Goal: Task Accomplishment & Management: Complete application form

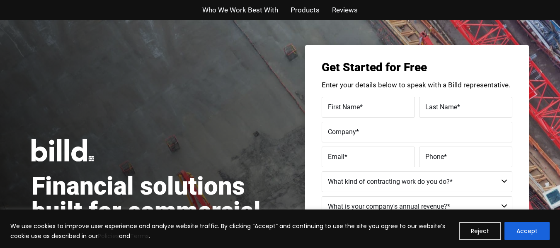
scroll to position [49, 0]
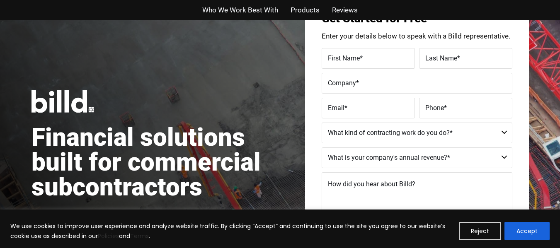
click at [360, 59] on span "*" at bounding box center [361, 58] width 3 height 8
click at [360, 59] on input "First Name *" at bounding box center [368, 58] width 93 height 21
click at [537, 236] on button "Accept" at bounding box center [526, 231] width 45 height 18
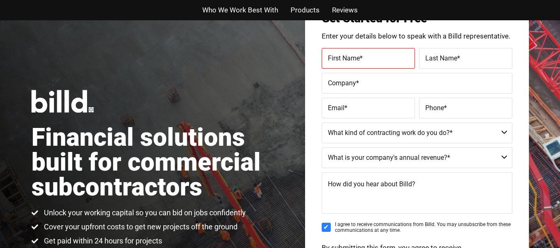
click at [367, 62] on label "First Name *" at bounding box center [368, 58] width 81 height 12
click at [367, 62] on input "First Name *" at bounding box center [368, 58] width 93 height 21
type input "[PERSON_NAME]"
type input "Hampton"
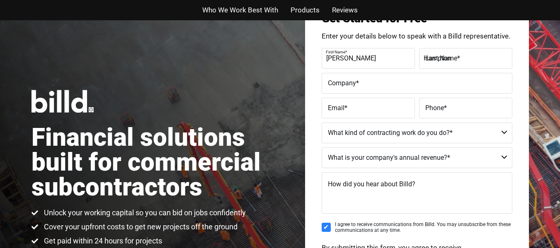
type input "[PERSON_NAME] The Best in Customer Care"
type input "[PERSON_NAME][EMAIL_ADDRESS][DOMAIN_NAME]"
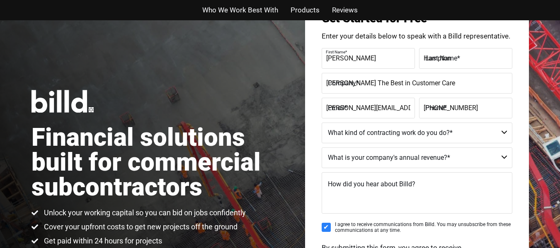
type input "[PHONE_NUMBER]"
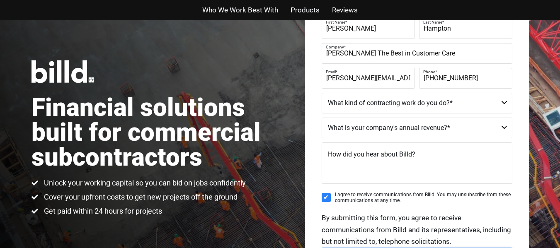
scroll to position [80, 0]
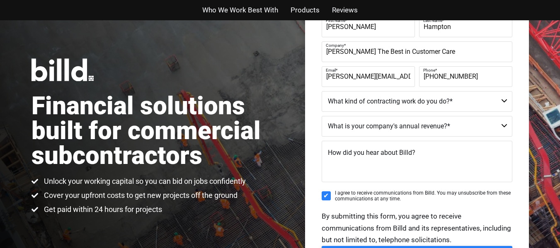
click at [501, 104] on select "Commercial Commercial and Residential Residential Not a Contractor" at bounding box center [417, 101] width 191 height 21
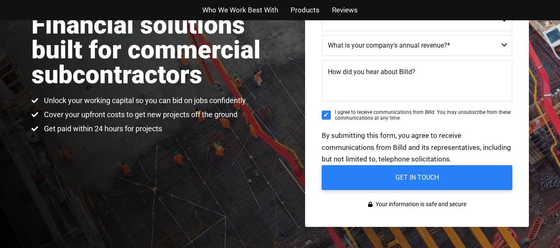
scroll to position [163, 0]
